Goal: Task Accomplishment & Management: Complete application form

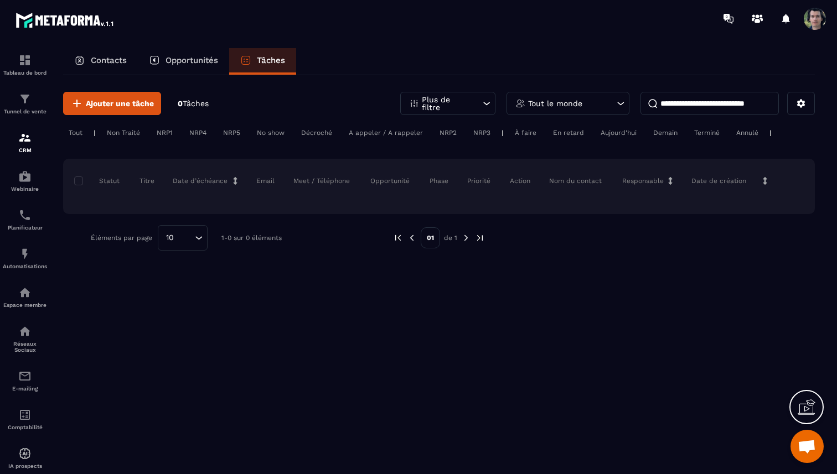
click at [199, 61] on p "Opportunités" at bounding box center [192, 60] width 53 height 10
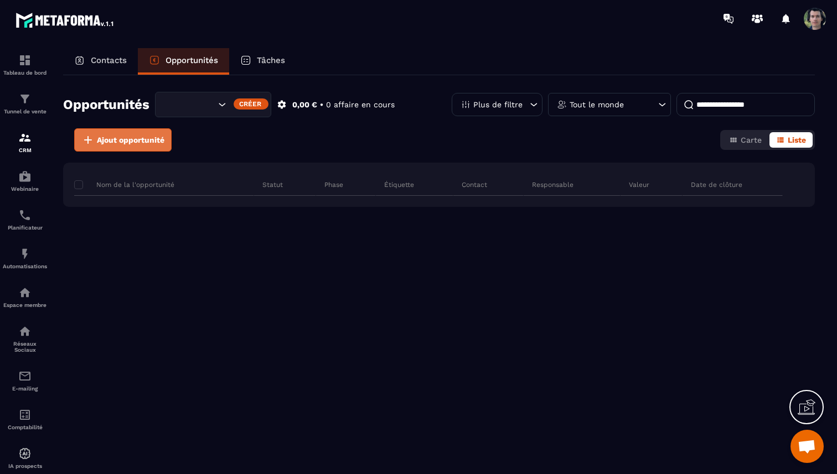
click at [142, 140] on span "Ajout opportunité" at bounding box center [131, 140] width 68 height 11
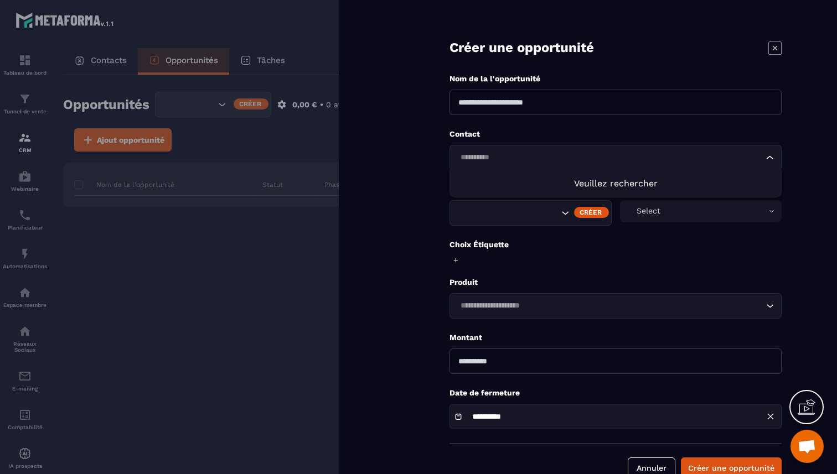
click at [553, 162] on input "Search for option" at bounding box center [610, 158] width 307 height 12
click at [552, 159] on input "Search for option" at bounding box center [610, 158] width 307 height 12
click at [428, 158] on form "**********" at bounding box center [615, 250] width 443 height 501
click at [592, 211] on div "Créer" at bounding box center [591, 212] width 35 height 11
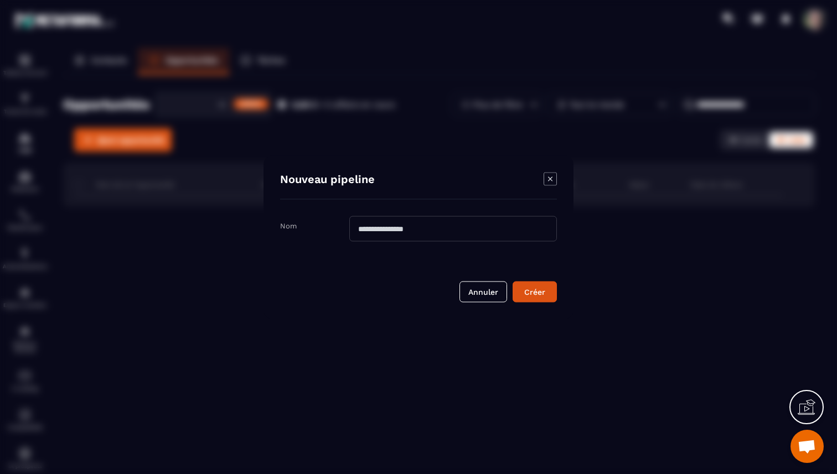
click at [552, 178] on icon "Modal window" at bounding box center [550, 178] width 13 height 13
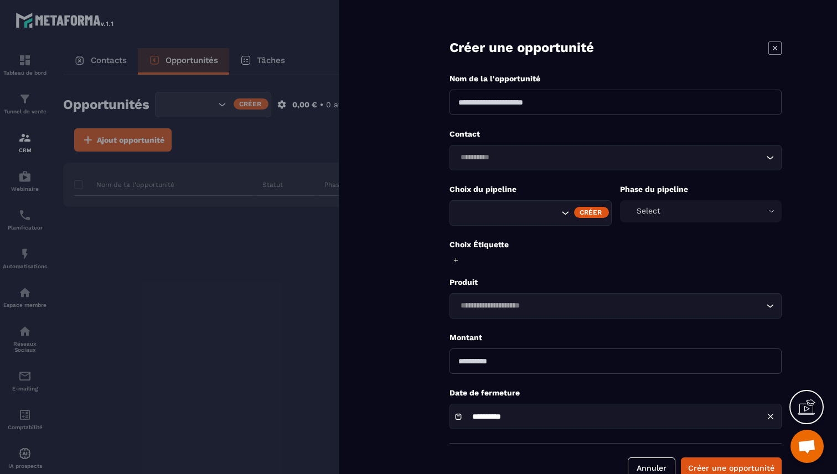
click at [598, 212] on div "Créer" at bounding box center [591, 212] width 35 height 11
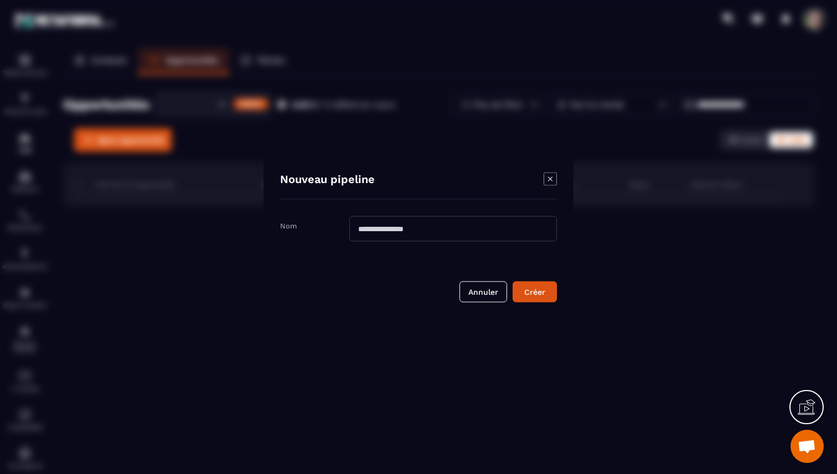
click at [493, 226] on input "Modal window" at bounding box center [453, 228] width 208 height 25
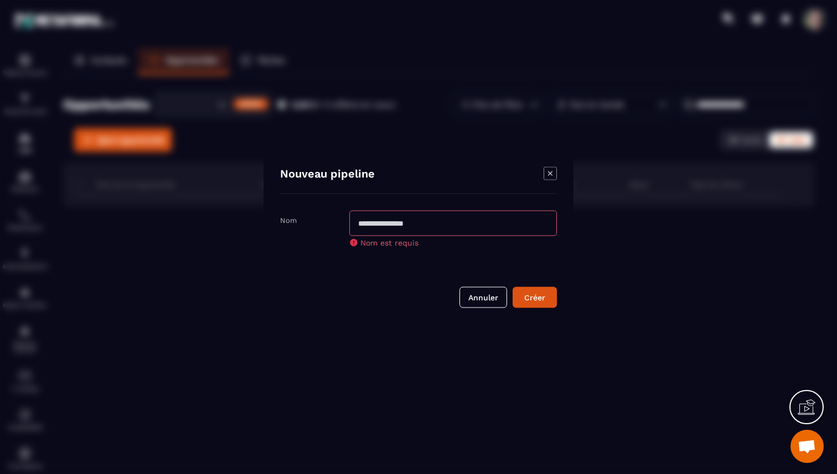
click at [550, 179] on div "Modal window" at bounding box center [550, 174] width 13 height 15
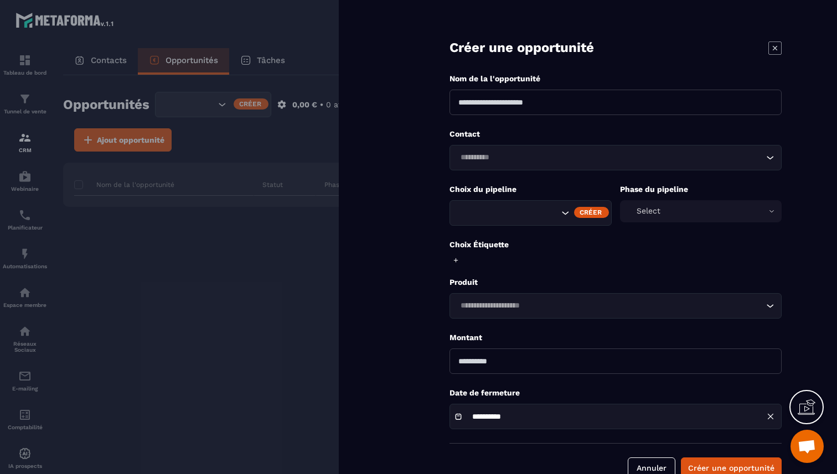
click at [675, 205] on div "Select" at bounding box center [701, 211] width 162 height 22
click at [596, 213] on div "Créer" at bounding box center [591, 212] width 35 height 11
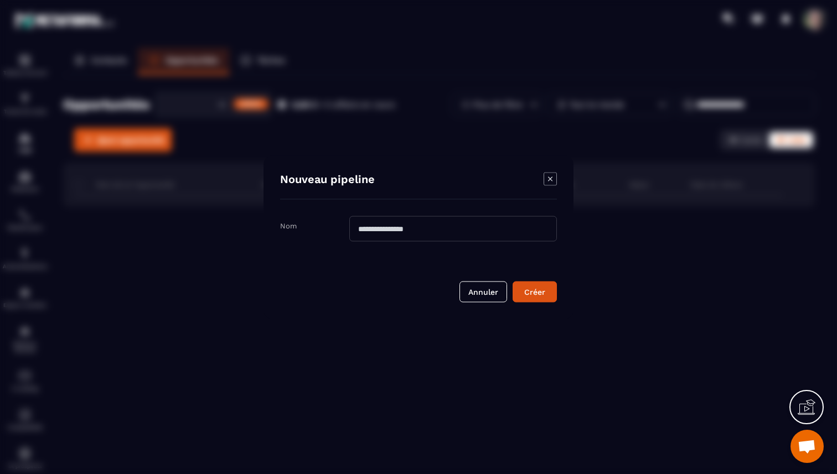
click at [495, 222] on input "Modal window" at bounding box center [453, 228] width 208 height 25
type input "**********"
click at [539, 292] on div "Créer" at bounding box center [535, 291] width 30 height 11
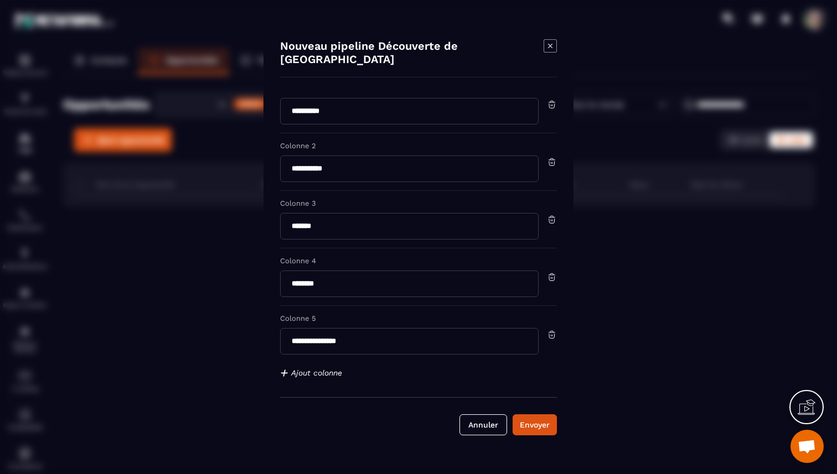
scroll to position [22, 0]
click at [538, 420] on div "Envoyer" at bounding box center [535, 425] width 30 height 11
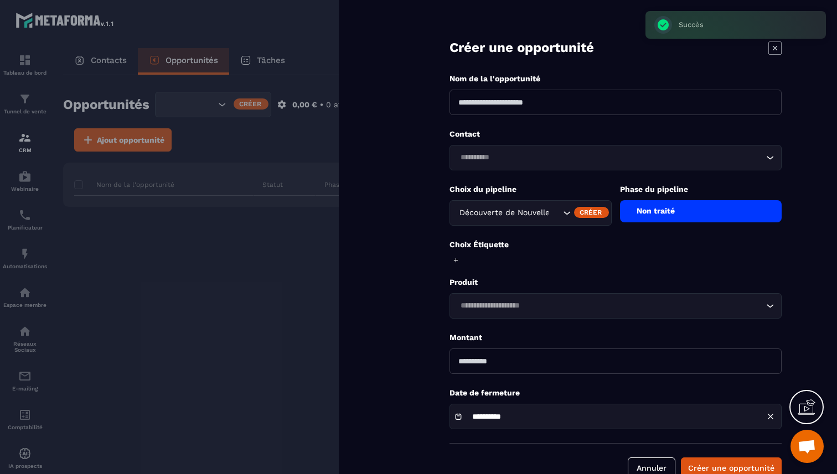
click at [685, 219] on div "Non traité" at bounding box center [701, 211] width 162 height 22
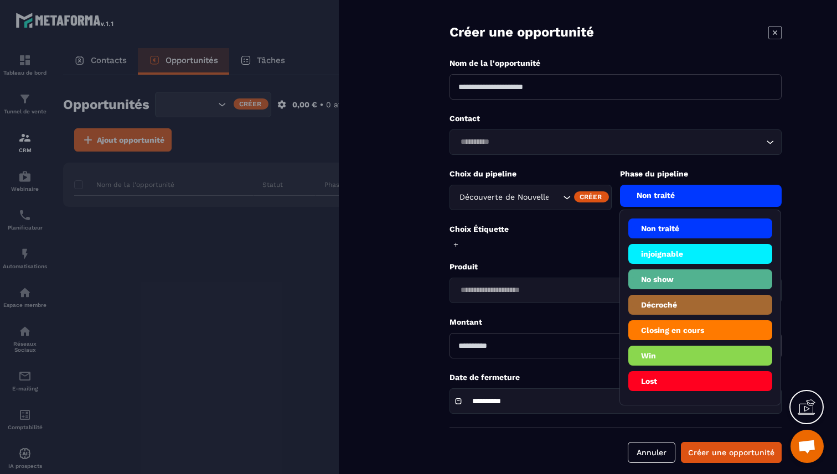
scroll to position [27, 0]
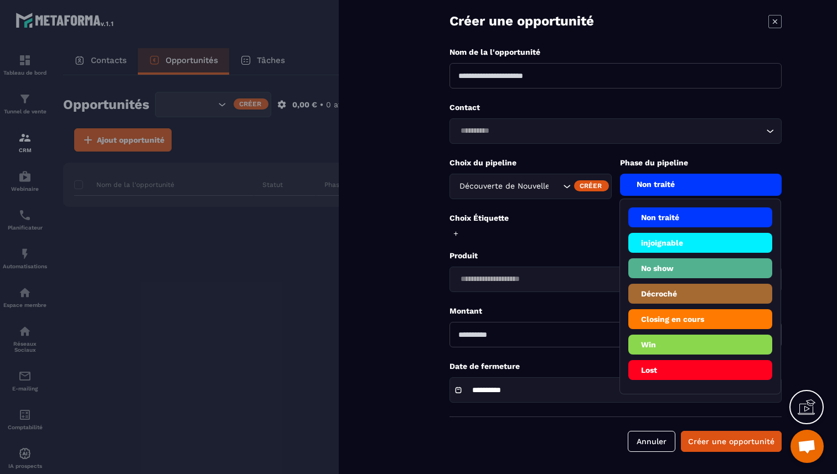
click at [566, 185] on icon "Search for option" at bounding box center [566, 186] width 11 height 11
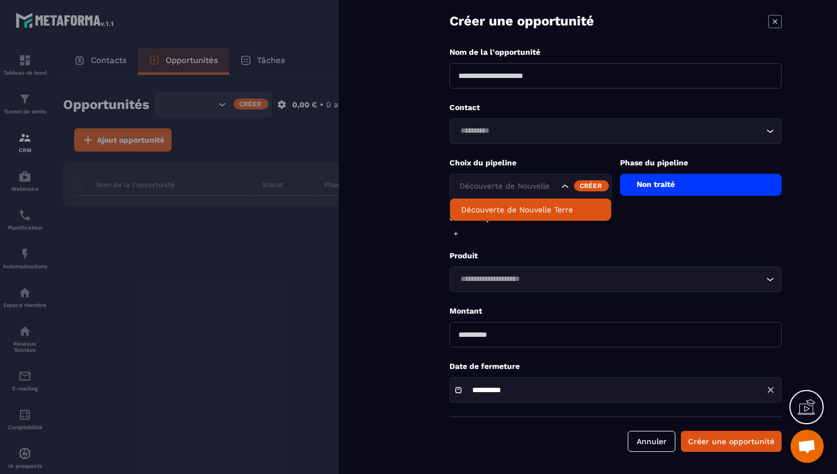
click at [566, 185] on icon "Search for option" at bounding box center [565, 186] width 11 height 11
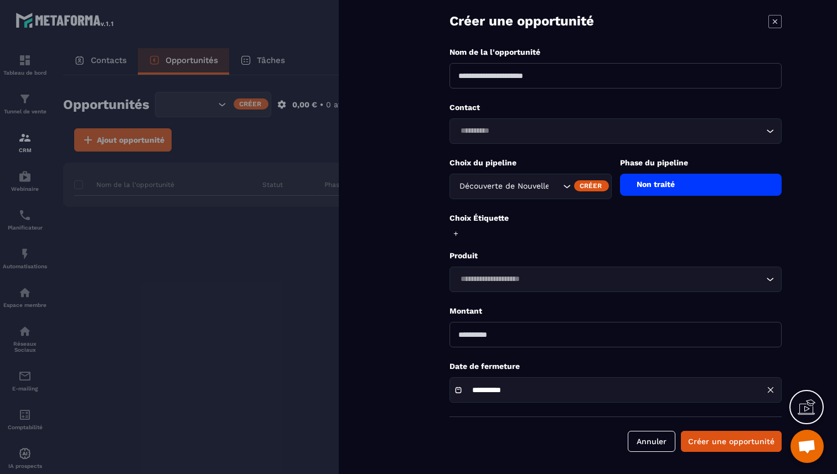
click at [566, 185] on icon "Search for option" at bounding box center [566, 186] width 11 height 11
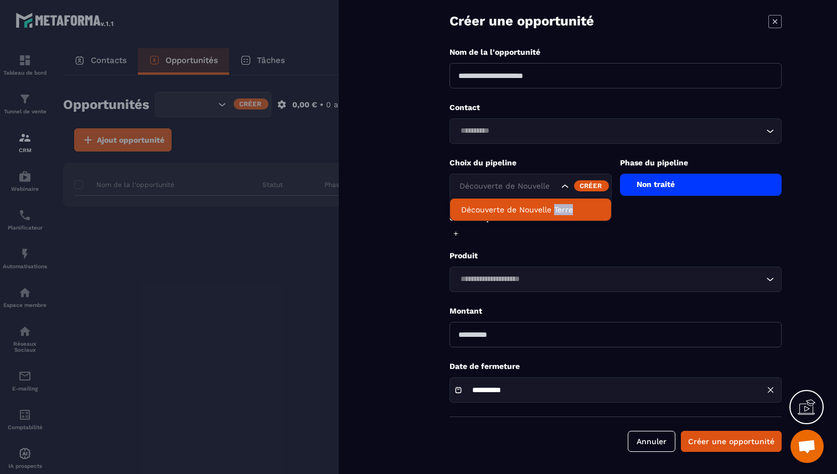
click at [552, 209] on p "Découverte de Nouvelle Terre" at bounding box center [530, 209] width 139 height 11
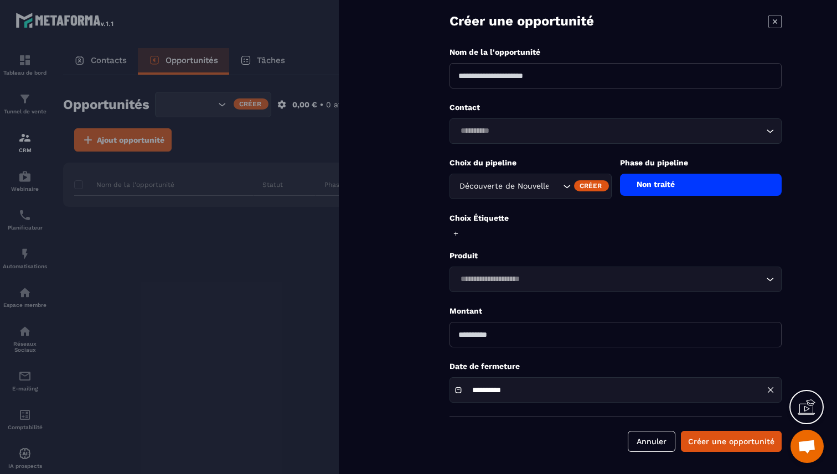
click at [665, 185] on div "Non traité" at bounding box center [701, 185] width 162 height 22
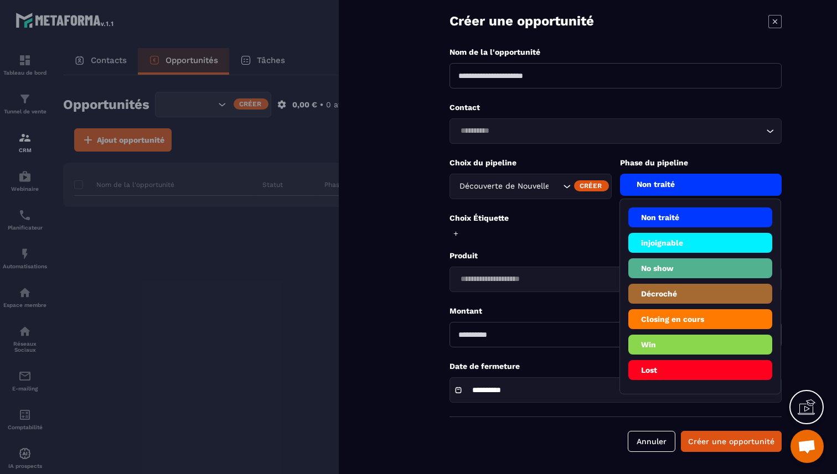
click at [665, 185] on div "Non traité" at bounding box center [701, 185] width 162 height 22
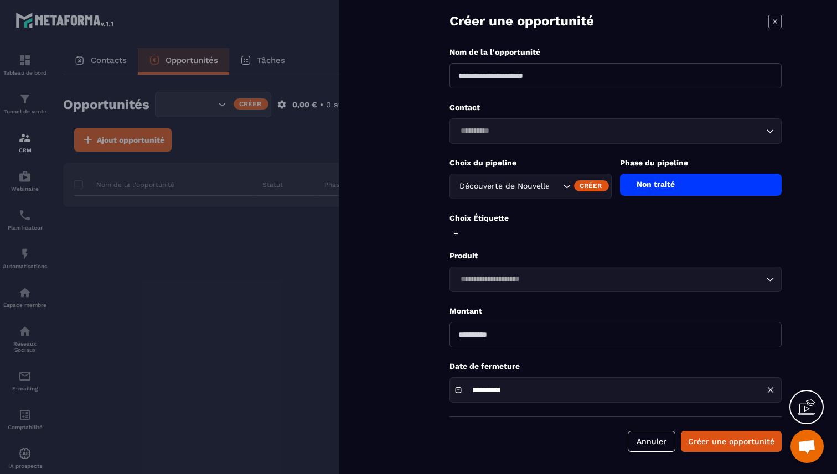
click at [567, 185] on icon "Search for option" at bounding box center [566, 186] width 11 height 11
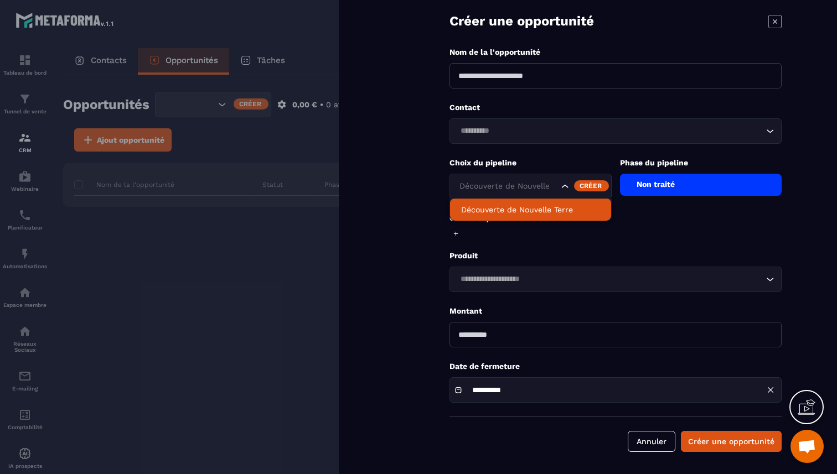
click at [595, 187] on div "Créer" at bounding box center [591, 185] width 35 height 11
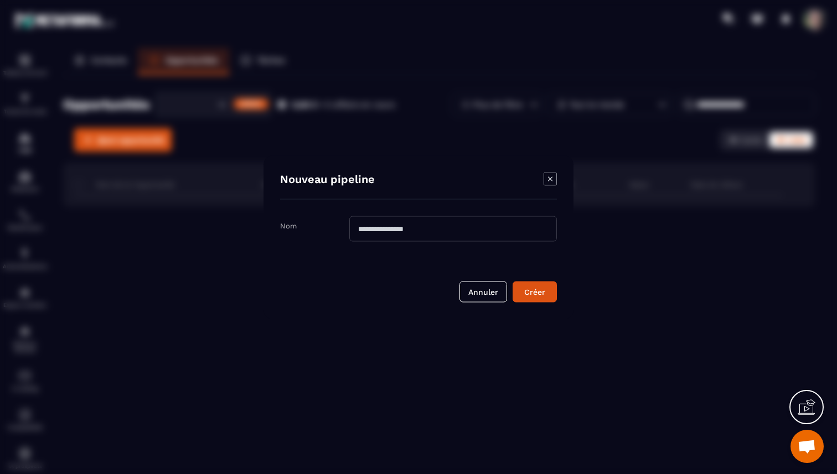
click at [549, 179] on icon "Modal window" at bounding box center [550, 178] width 13 height 13
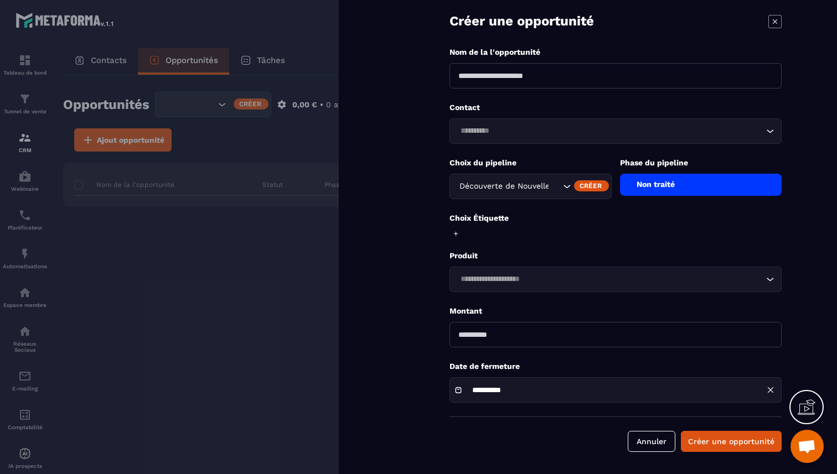
scroll to position [0, 0]
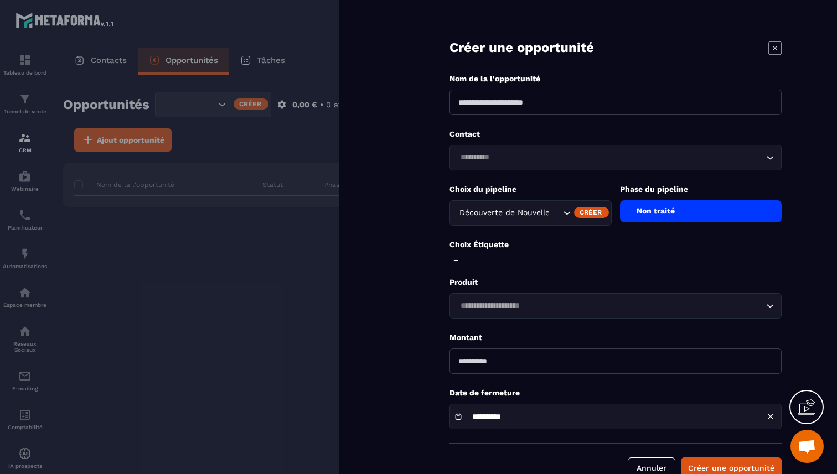
click at [777, 51] on icon at bounding box center [774, 48] width 13 height 13
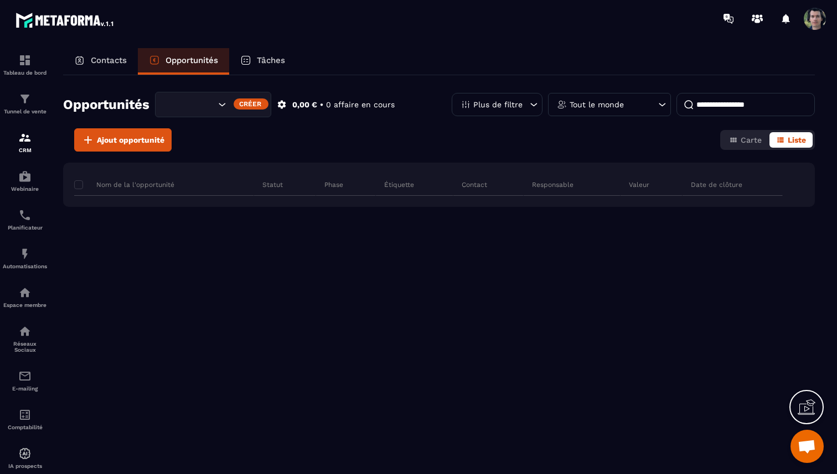
click at [272, 53] on div "Tâches" at bounding box center [262, 61] width 67 height 27
